Goal: Check status: Check status

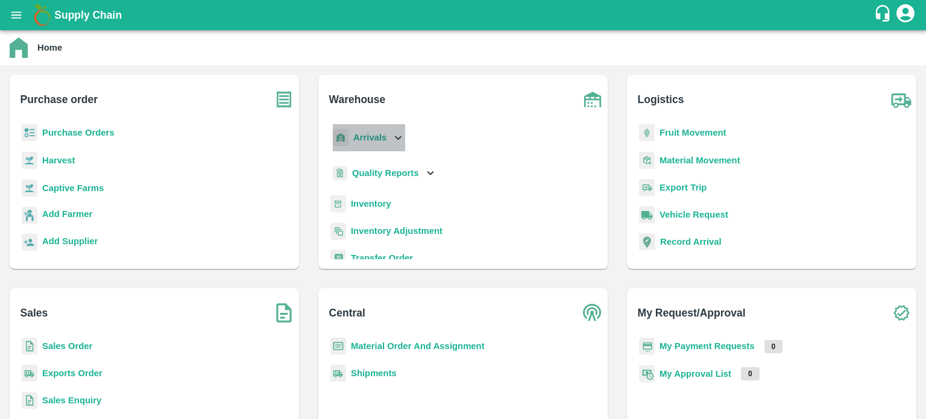
click at [391, 142] on icon at bounding box center [397, 137] width 13 height 13
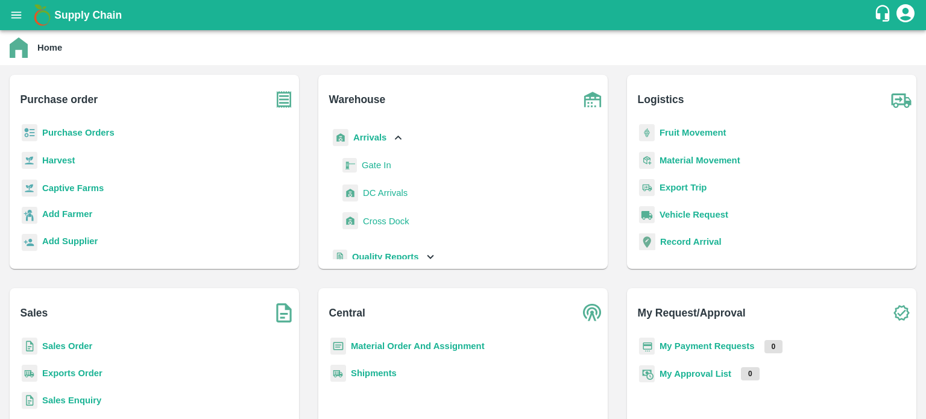
click at [380, 193] on span "DC Arrivals" at bounding box center [385, 192] width 45 height 13
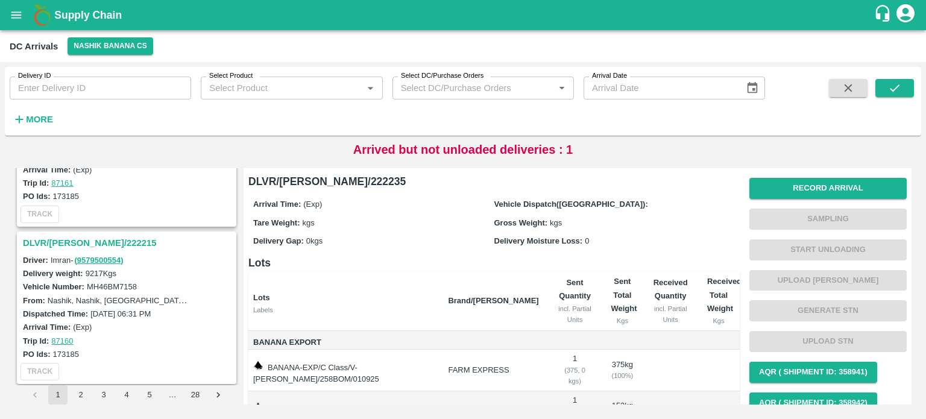
scroll to position [1359, 0]
click at [79, 236] on h3 "DLVR/[PERSON_NAME]/222215" at bounding box center [128, 244] width 211 height 16
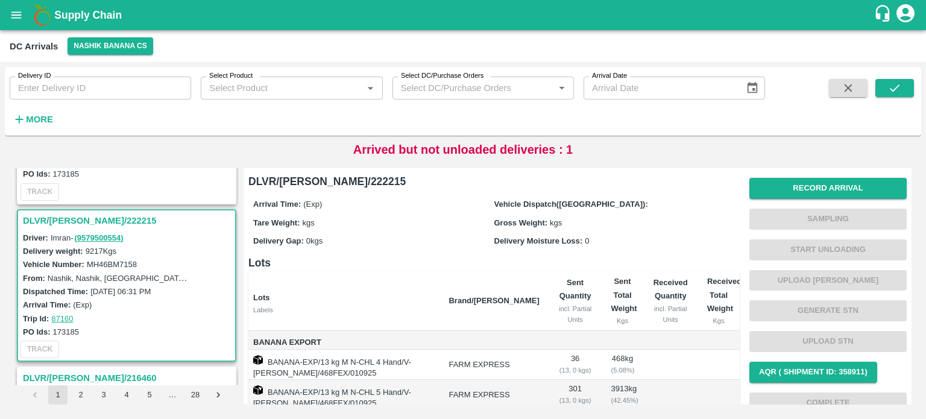
scroll to position [1381, 0]
click at [33, 116] on strong "More" at bounding box center [39, 120] width 27 height 10
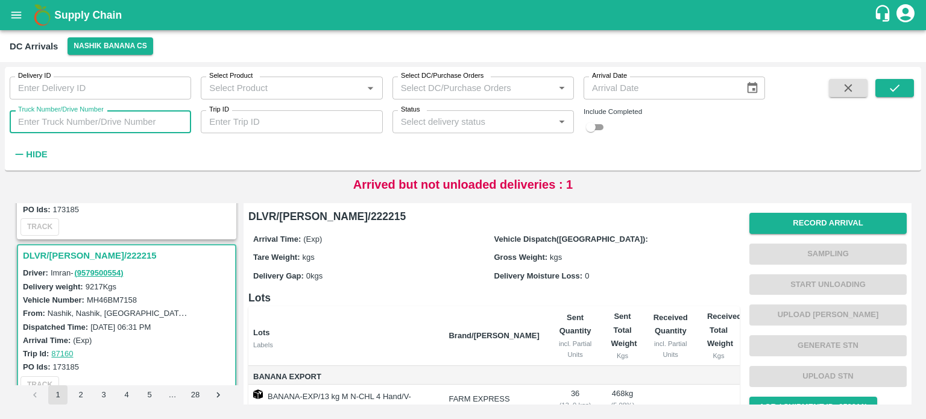
click at [51, 122] on input "Truck Number/Drive Number" at bounding box center [100, 121] width 181 height 23
type input "7458"
click at [598, 122] on input "checkbox" at bounding box center [590, 127] width 43 height 14
checkbox input "true"
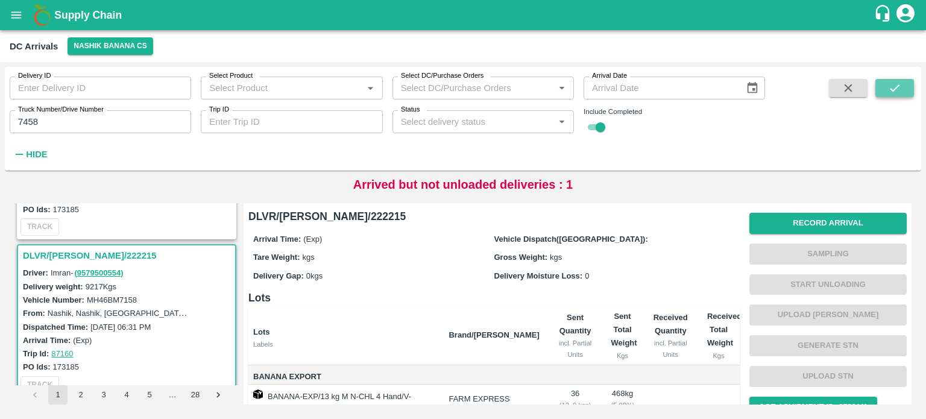
click at [897, 89] on icon "submit" at bounding box center [894, 87] width 13 height 13
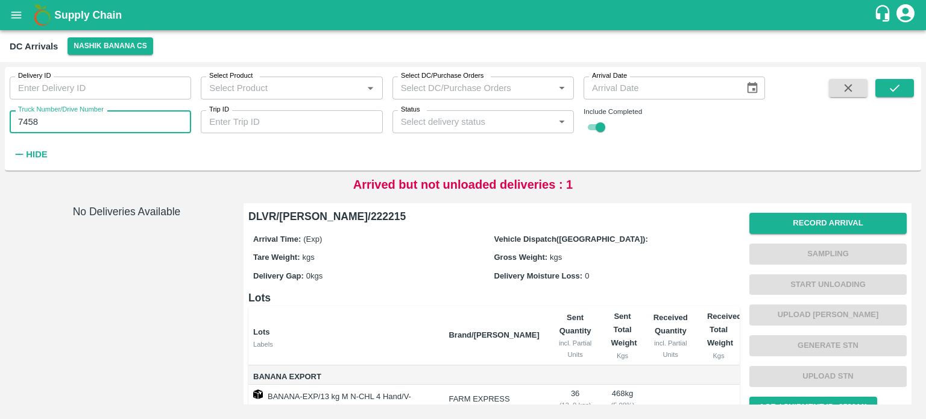
click at [51, 121] on input "7458" at bounding box center [100, 121] width 181 height 23
type input "7158"
click at [890, 88] on icon "submit" at bounding box center [894, 87] width 13 height 13
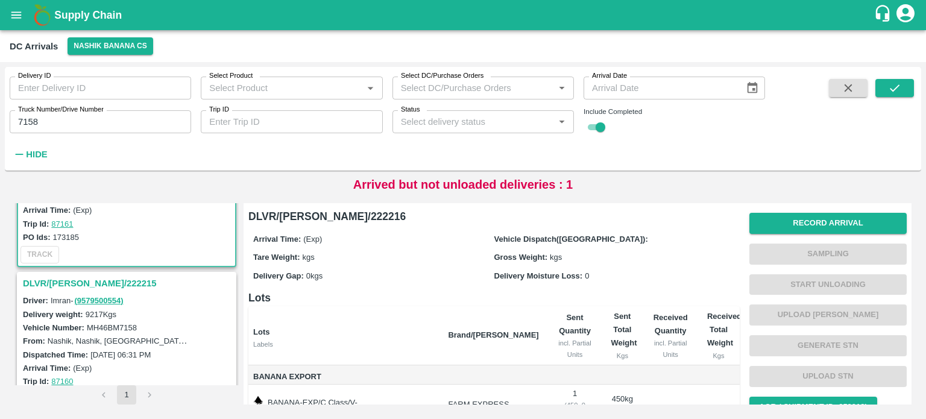
scroll to position [94, 0]
click at [89, 275] on h3 "DLVR/[PERSON_NAME]/222215" at bounding box center [128, 283] width 211 height 16
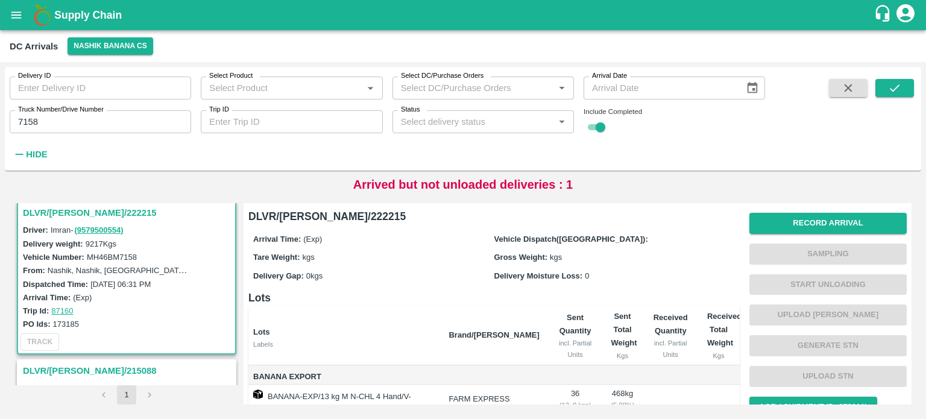
scroll to position [230, 0]
